Goal: Transaction & Acquisition: Purchase product/service

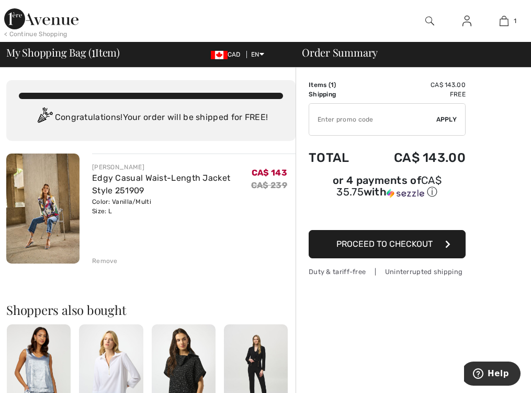
click at [393, 247] on span "Proceed to Checkout" at bounding box center [385, 244] width 96 height 10
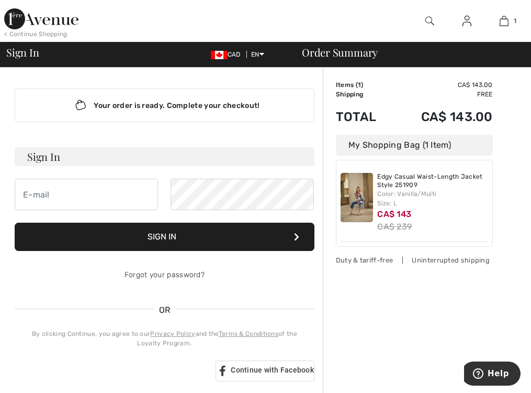
click at [49, 18] on img at bounding box center [41, 18] width 74 height 21
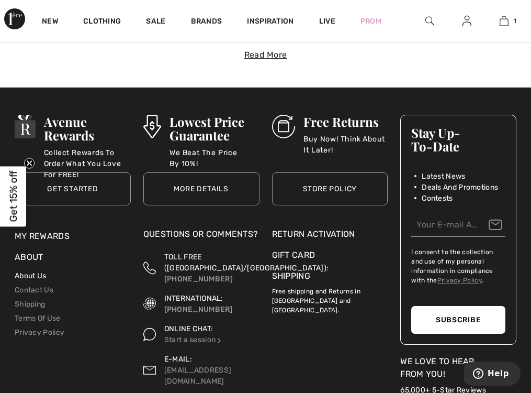
scroll to position [2909, 0]
click at [35, 277] on link "About Us" at bounding box center [30, 275] width 31 height 9
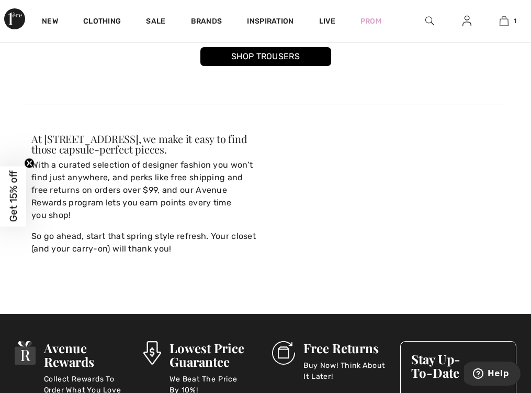
scroll to position [3630, 0]
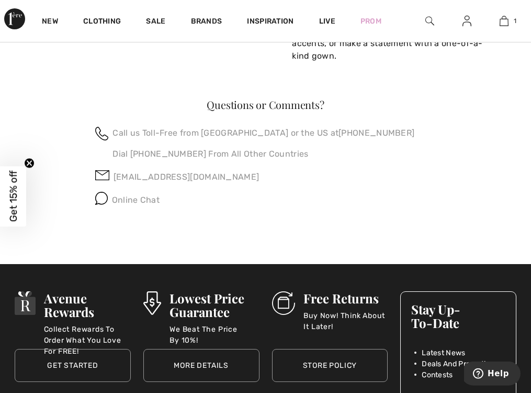
scroll to position [712, 0]
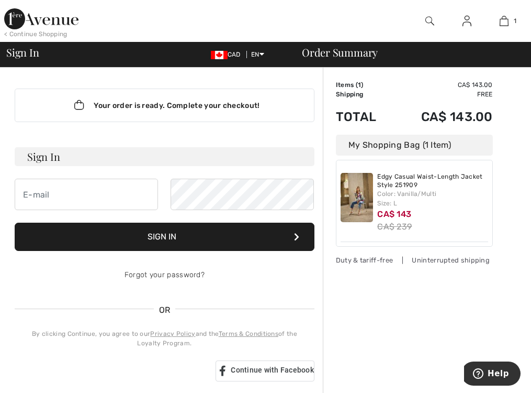
click at [354, 188] on img at bounding box center [357, 197] width 33 height 49
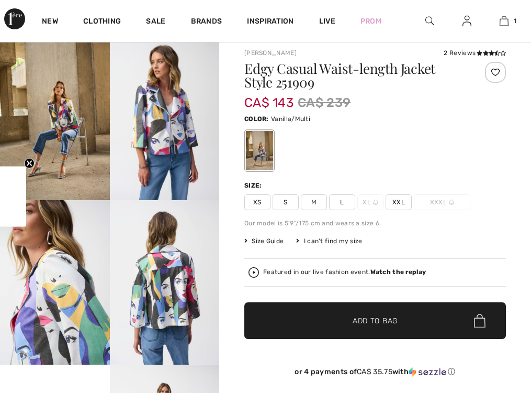
checkbox input "true"
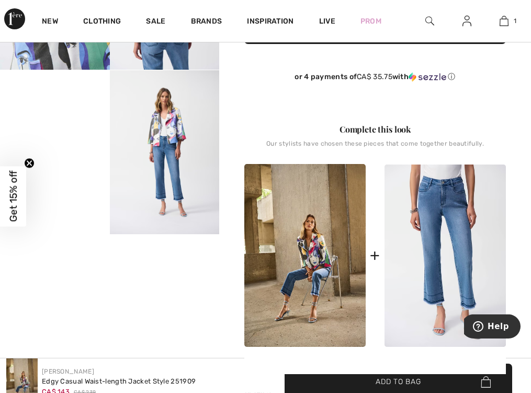
scroll to position [289, 0]
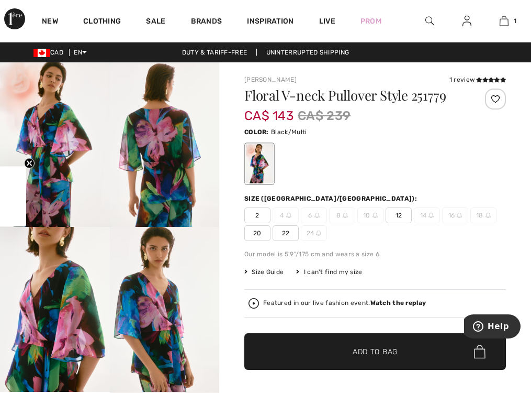
checkbox input "true"
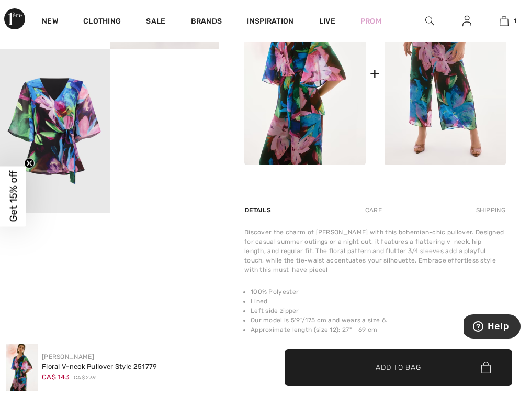
scroll to position [534, 0]
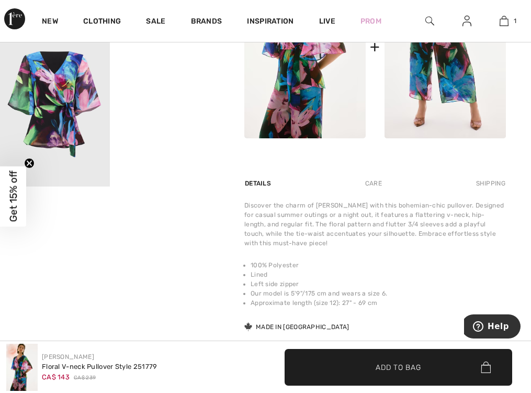
click at [83, 114] on img at bounding box center [55, 104] width 110 height 164
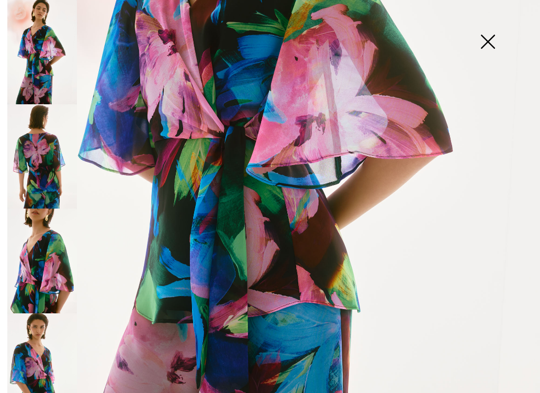
scroll to position [278, 0]
click at [489, 47] on img at bounding box center [488, 43] width 52 height 54
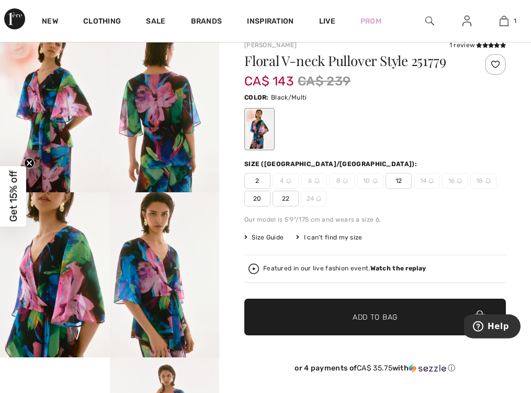
scroll to position [0, 0]
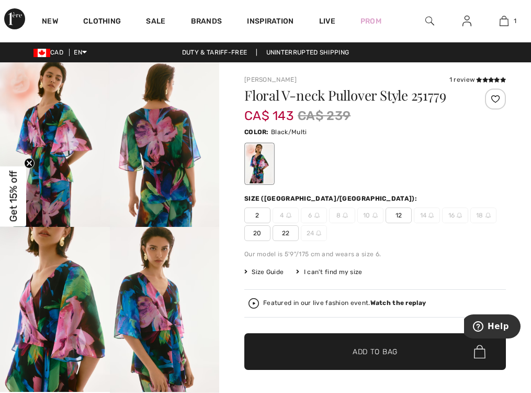
click at [395, 217] on span "12" at bounding box center [399, 215] width 26 height 16
click at [368, 361] on span "✔ Added to Bag Add to Bag" at bounding box center [375, 351] width 262 height 37
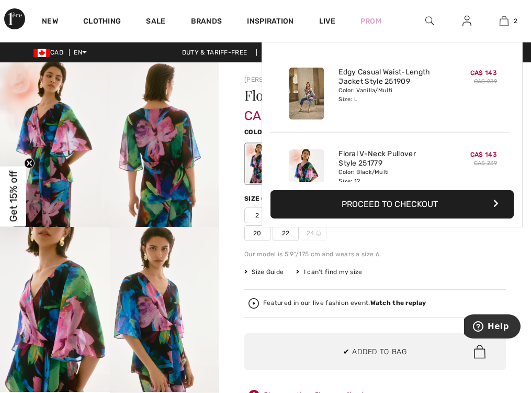
scroll to position [32, 0]
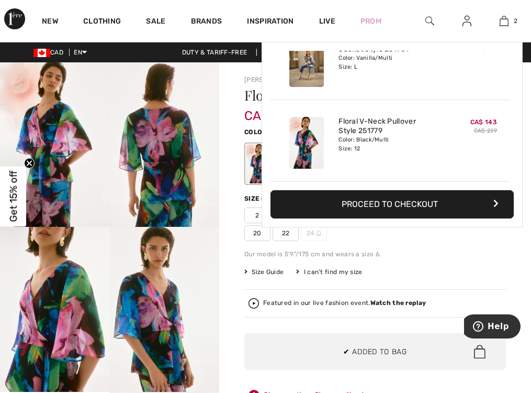
click at [491, 248] on div "Floral V-neck Pullover Style 251779 CA$ 143 CA$ 239 Color: Black/Multi Size (CA…" at bounding box center [375, 267] width 262 height 358
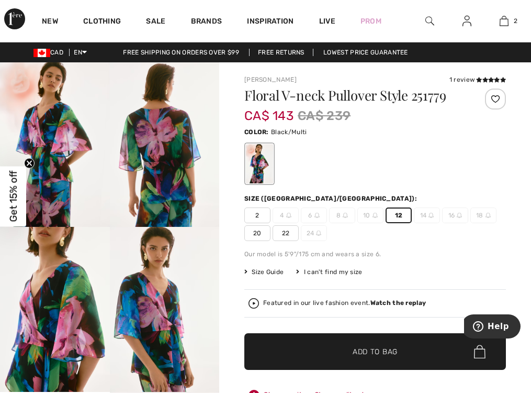
click at [426, 218] on span "14" at bounding box center [427, 215] width 26 height 16
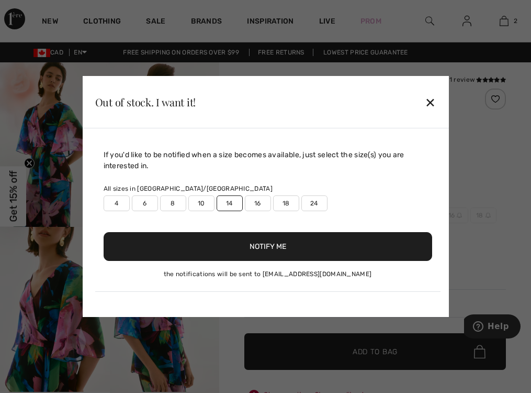
click at [278, 241] on button "Notify Me" at bounding box center [268, 246] width 329 height 29
click at [269, 244] on button "Notify Me" at bounding box center [268, 246] width 329 height 29
click at [429, 108] on div "✕" at bounding box center [430, 102] width 11 height 22
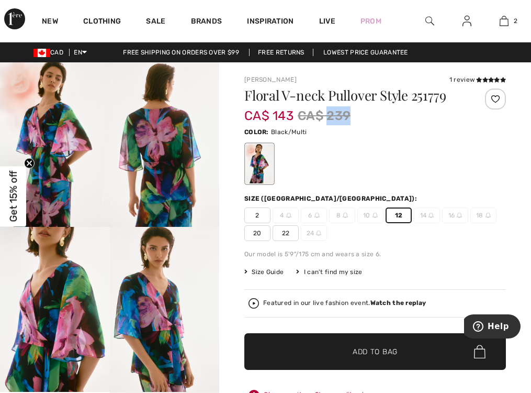
click at [429, 108] on div "CA$ 143 CA$ 239" at bounding box center [353, 115] width 218 height 19
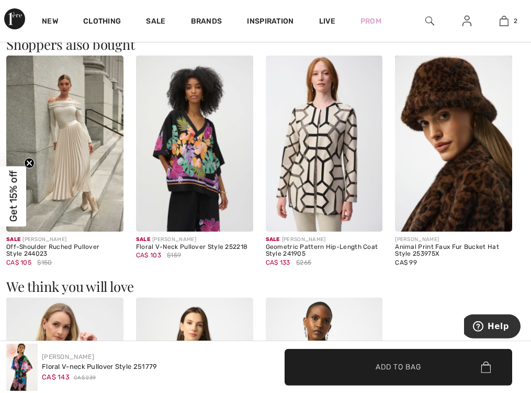
scroll to position [970, 0]
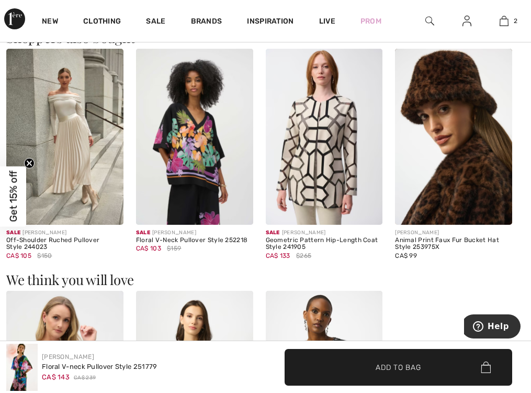
click at [18, 247] on div "Off-Shoulder Ruched Pullover Style 244023" at bounding box center [64, 244] width 117 height 15
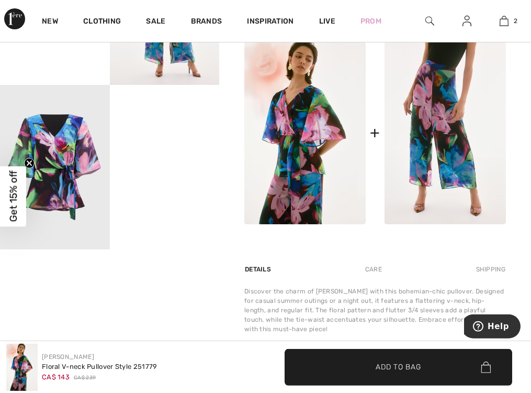
scroll to position [478, 0]
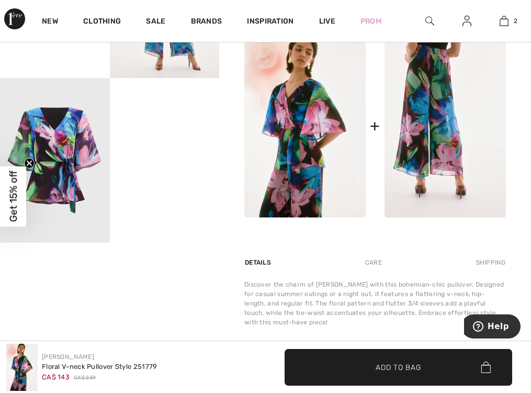
click at [422, 152] on img at bounding box center [445, 126] width 121 height 183
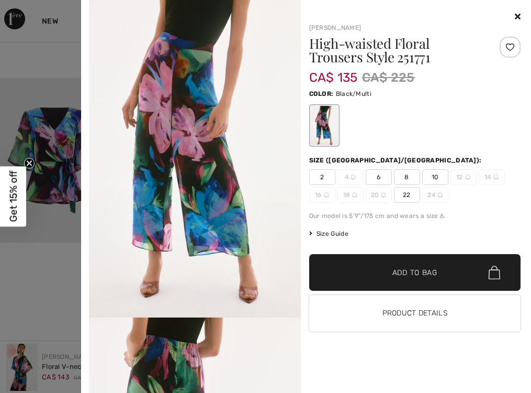
click at [361, 50] on h1 "High-waisted Floral Trousers Style 251771" at bounding box center [397, 50] width 176 height 27
click at [444, 13] on div at bounding box center [415, 16] width 212 height 13
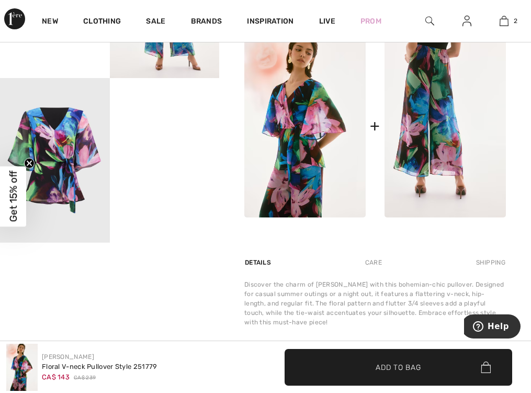
click at [456, 105] on img at bounding box center [445, 126] width 121 height 183
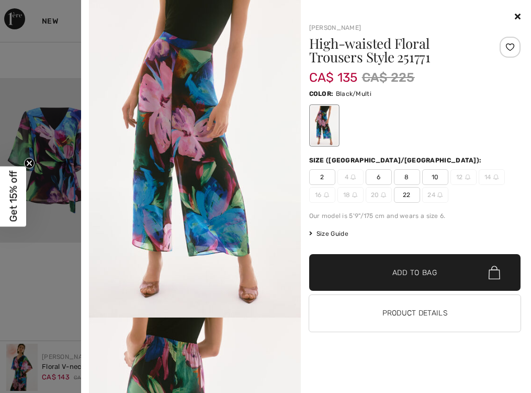
click at [496, 172] on span "14" at bounding box center [492, 177] width 26 height 16
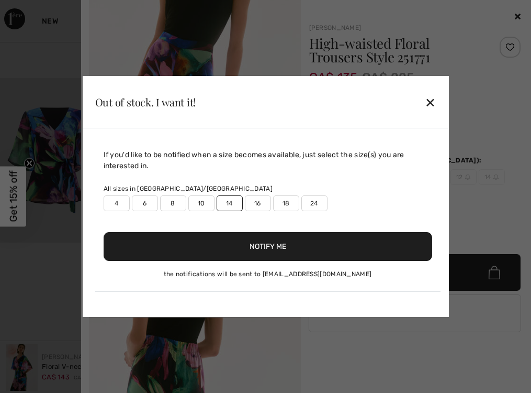
click at [251, 199] on label "16" at bounding box center [258, 203] width 26 height 16
click at [244, 239] on button "Notify Me" at bounding box center [268, 246] width 329 height 29
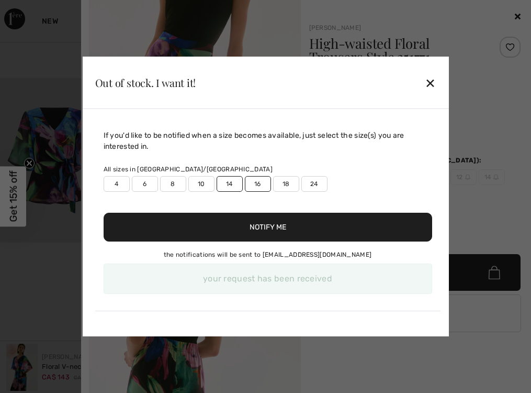
click at [249, 226] on button "Notify Me" at bounding box center [268, 226] width 329 height 29
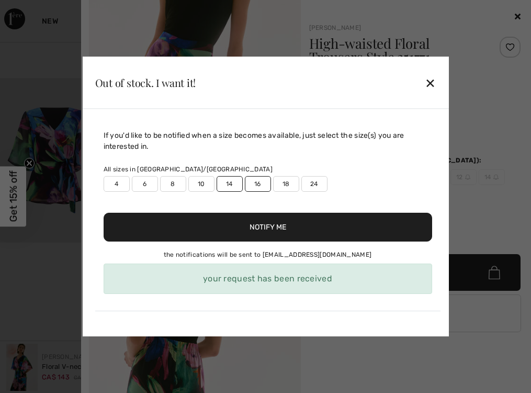
click at [433, 80] on div "✕" at bounding box center [430, 83] width 11 height 22
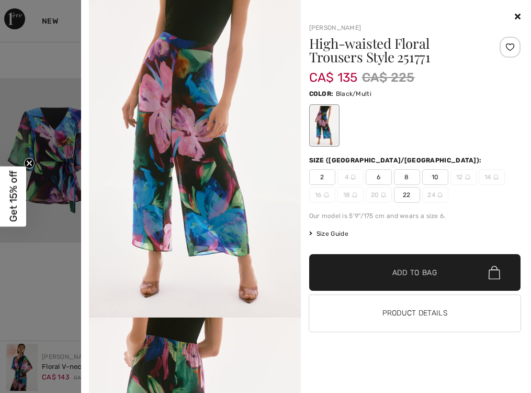
click at [412, 196] on span "22" at bounding box center [407, 195] width 26 height 16
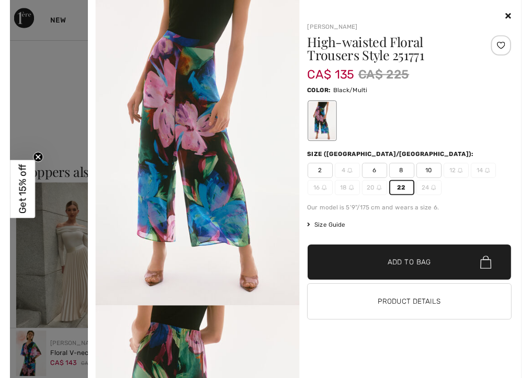
scroll to position [1109, 0]
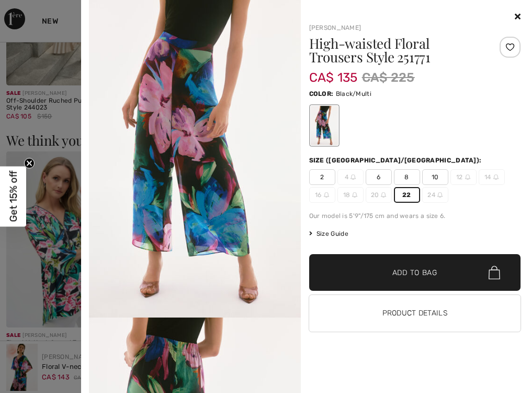
click at [517, 19] on icon at bounding box center [518, 16] width 6 height 8
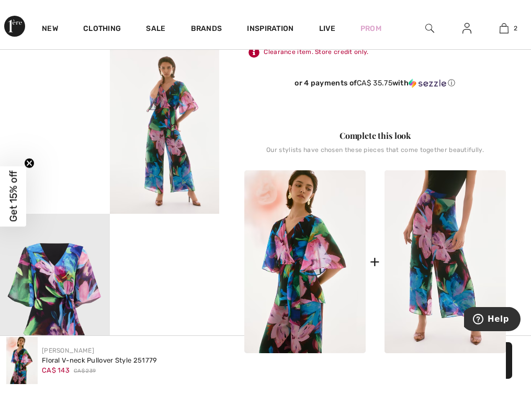
scroll to position [313, 0]
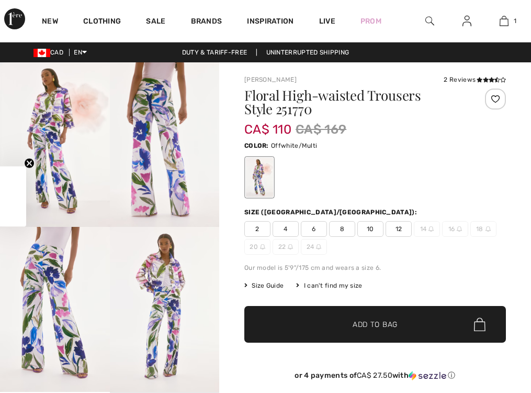
checkbox input "true"
click at [422, 232] on span "14" at bounding box center [427, 229] width 26 height 16
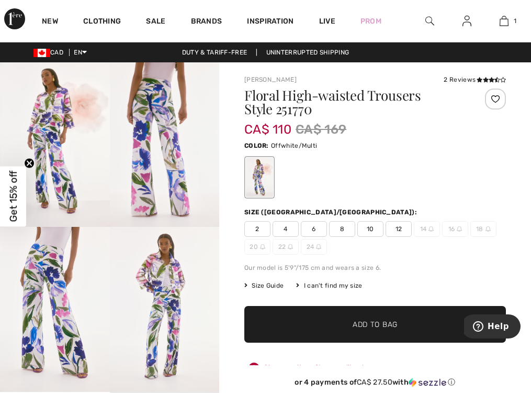
click at [422, 233] on span "14" at bounding box center [427, 229] width 26 height 16
click at [422, 232] on span "14" at bounding box center [427, 229] width 26 height 16
click at [422, 233] on span "14" at bounding box center [427, 229] width 26 height 16
click at [427, 228] on span "14" at bounding box center [427, 229] width 26 height 16
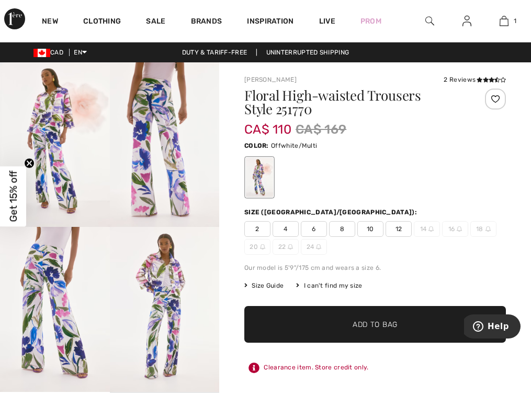
click at [427, 228] on span "14" at bounding box center [427, 229] width 26 height 16
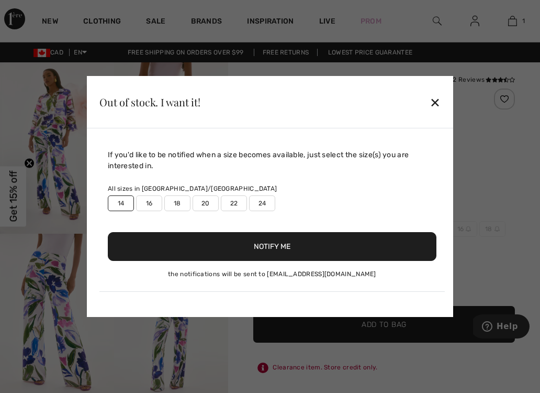
click at [145, 204] on label "16" at bounding box center [149, 203] width 26 height 16
click at [179, 245] on button "Notify Me" at bounding box center [272, 246] width 329 height 29
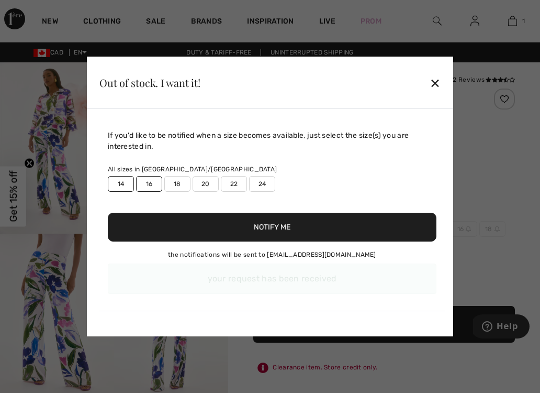
click at [216, 224] on button "Notify Me" at bounding box center [272, 226] width 329 height 29
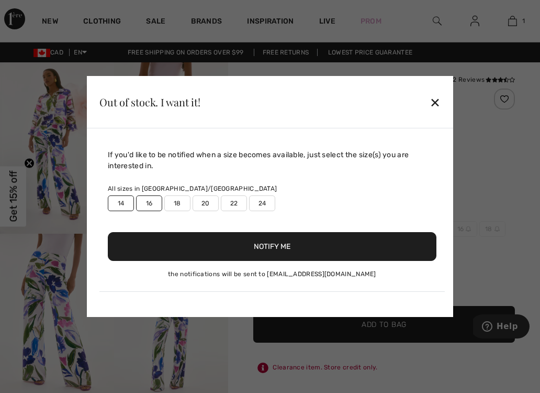
click at [435, 104] on div "✕" at bounding box center [435, 102] width 11 height 22
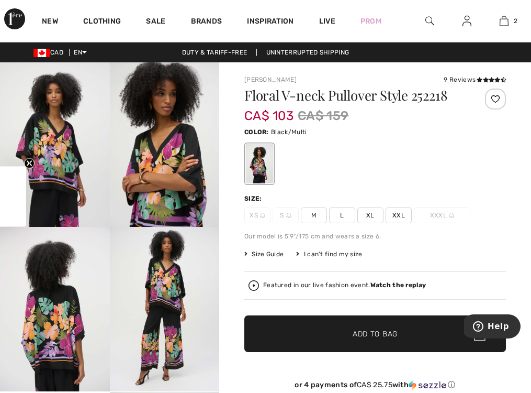
checkbox input "true"
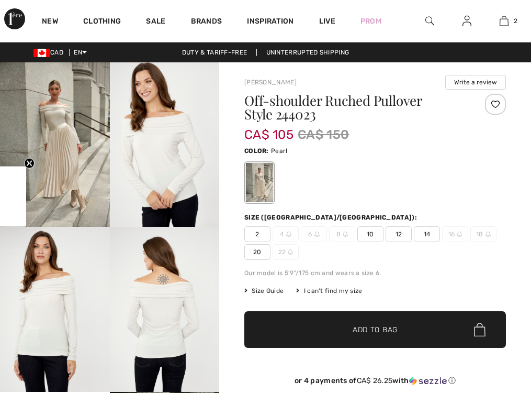
checkbox input "true"
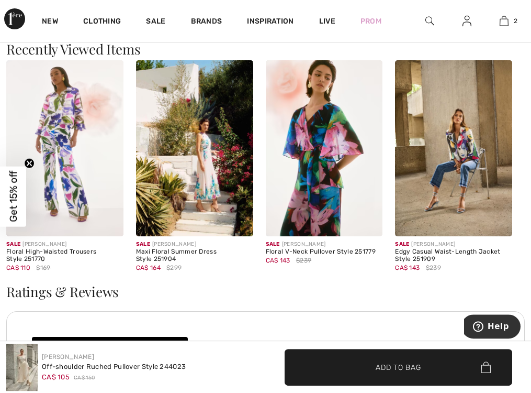
scroll to position [1172, 0]
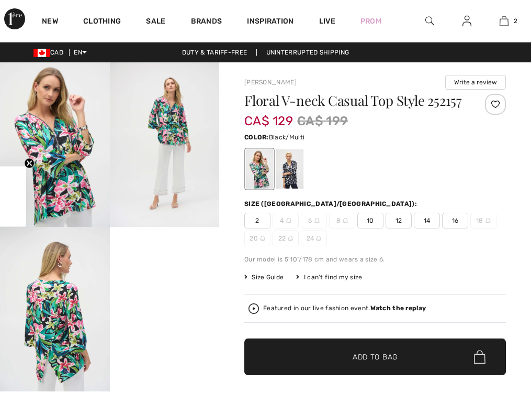
checkbox input "true"
